Goal: Transaction & Acquisition: Subscribe to service/newsletter

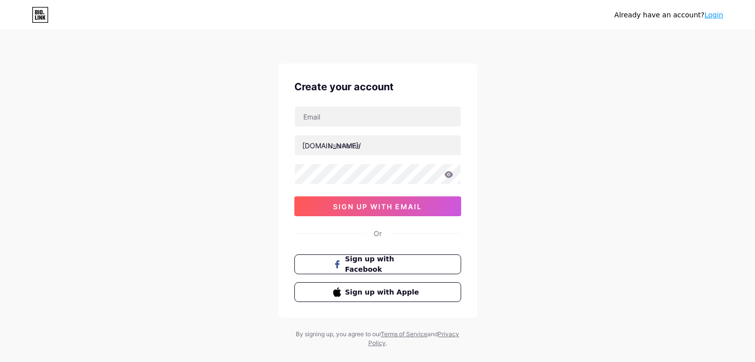
click at [349, 110] on input "text" at bounding box center [378, 117] width 166 height 20
type input "[EMAIL_ADDRESS][DOMAIN_NAME]"
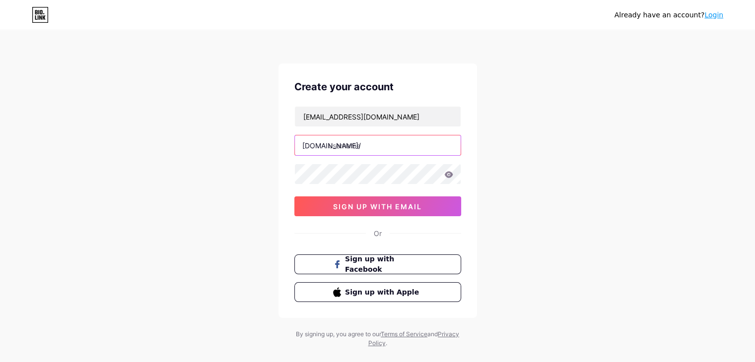
click at [355, 141] on input "text" at bounding box center [378, 145] width 166 height 20
type input "d"
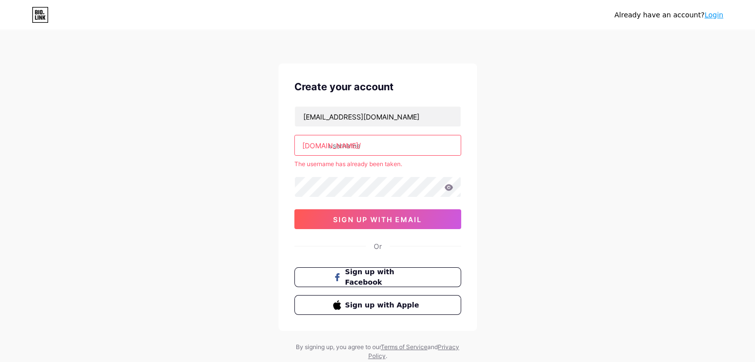
type input "d"
click at [341, 155] on input "dellservicecenter" at bounding box center [378, 145] width 166 height 20
click at [397, 147] on input "dellservicecenter" at bounding box center [378, 145] width 166 height 20
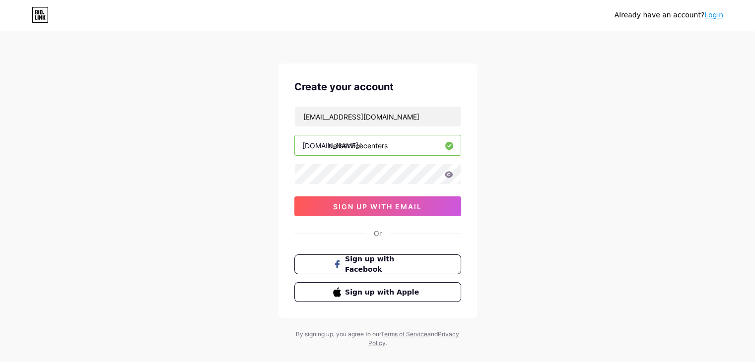
type input "dellservicecenters"
click at [337, 199] on button "sign up with email" at bounding box center [377, 206] width 167 height 20
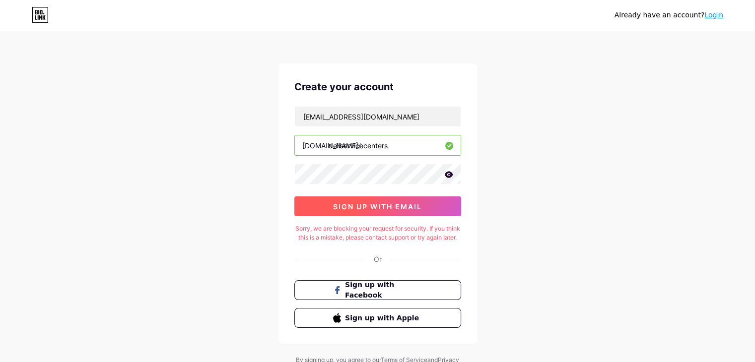
click at [323, 203] on button "sign up with email" at bounding box center [377, 206] width 167 height 20
click at [446, 175] on icon at bounding box center [448, 174] width 8 height 6
click at [397, 203] on span "sign up with email" at bounding box center [377, 206] width 89 height 8
